Goal: Use online tool/utility: Use online tool/utility

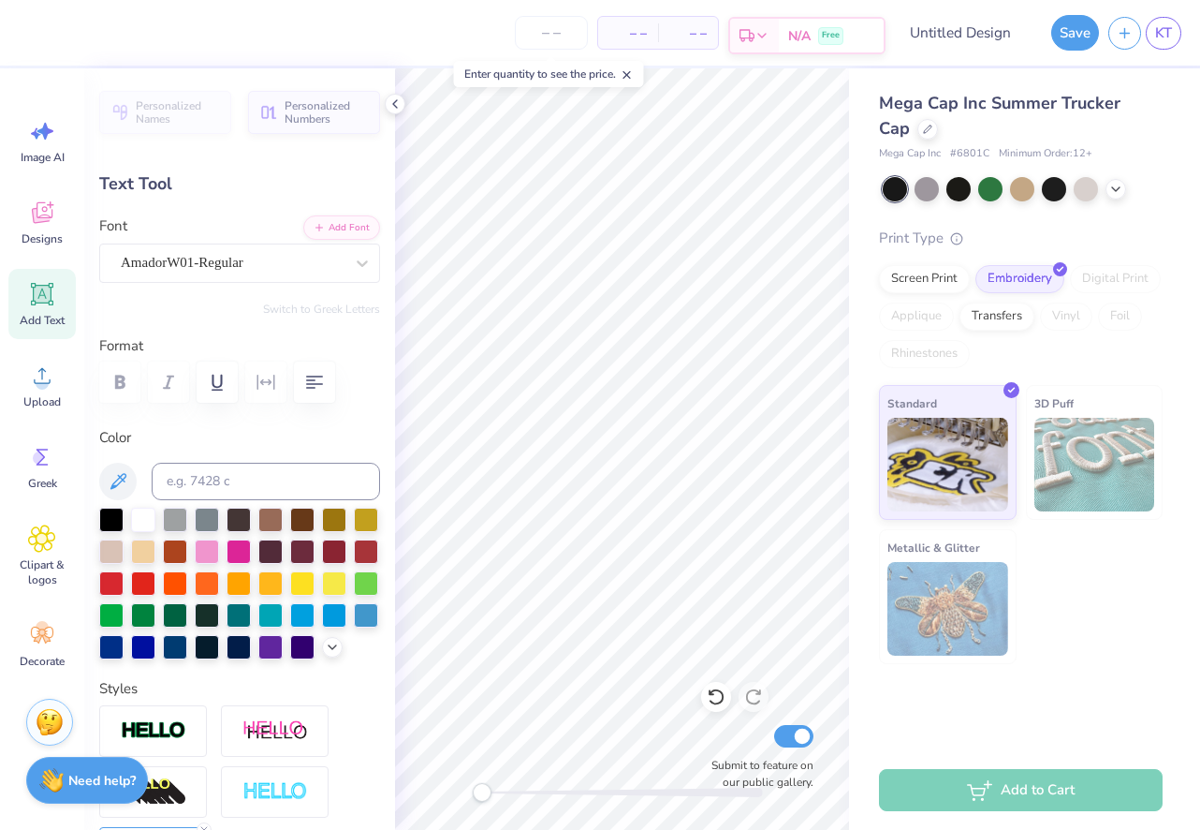
type textarea "Pi"
type input "1.28"
type input "1.27"
type textarea "Phi"
type input "1.59"
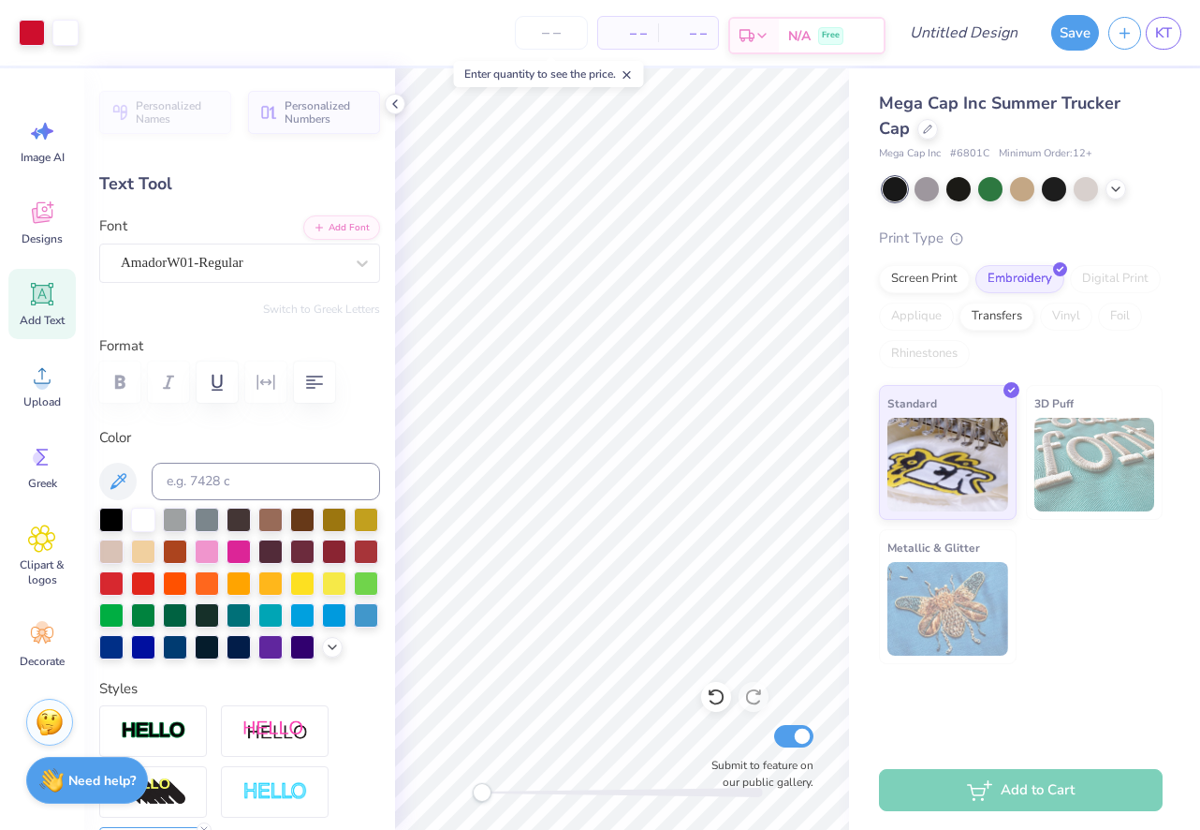
type input "1.34"
type input "1.29"
type input "1.17"
type textarea "Pi"
type input "1.20"
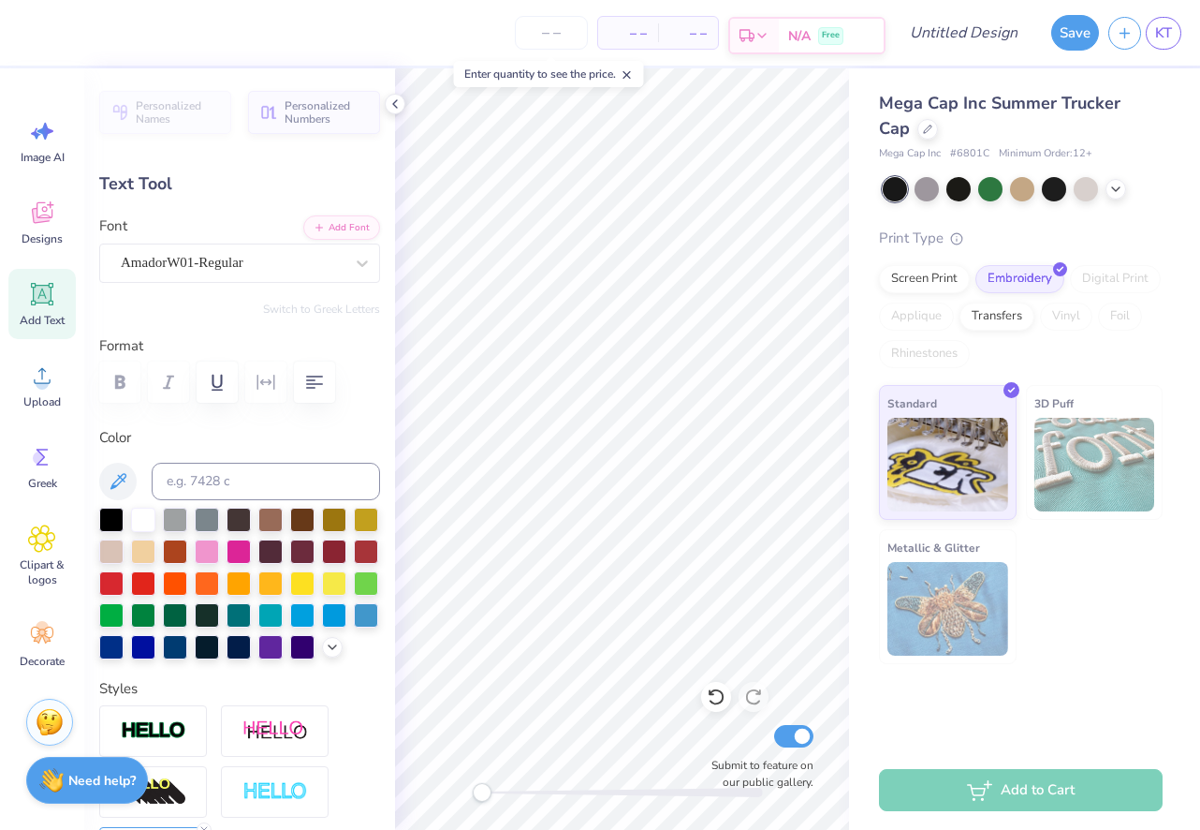
scroll to position [0, 2]
type textarea "Pi Beta Phi"
type input "1.26"
